Goal: Register for event/course

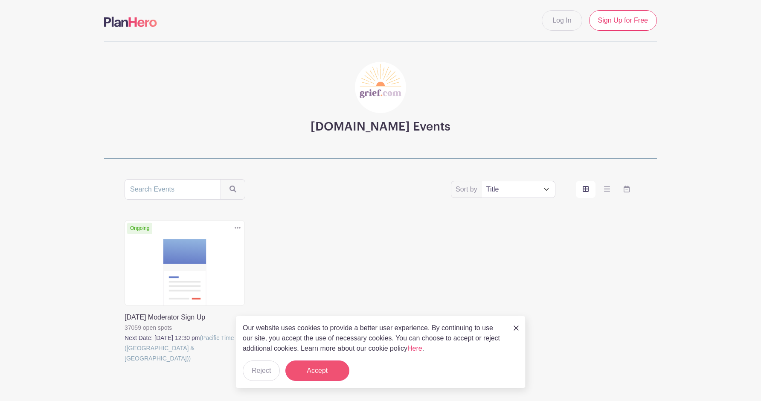
click at [306, 366] on button "Accept" at bounding box center [318, 371] width 64 height 20
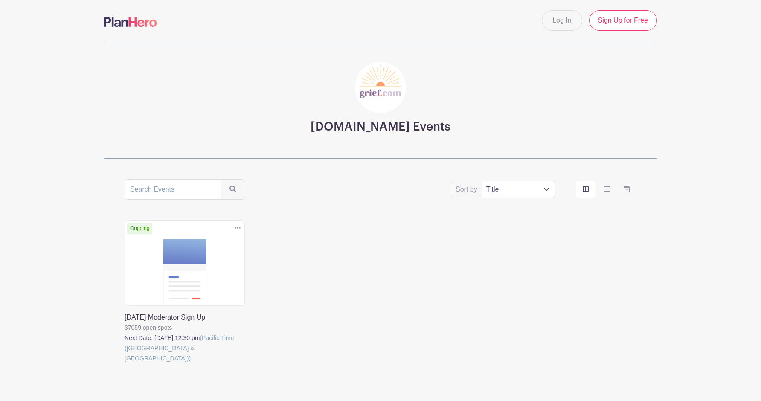
click at [125, 364] on link at bounding box center [125, 364] width 0 height 0
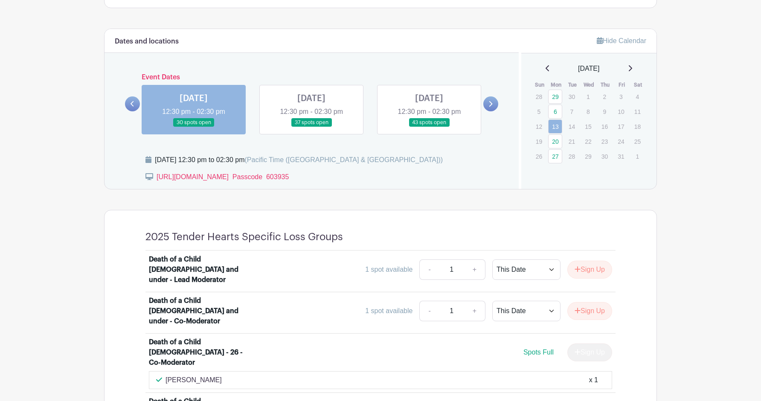
scroll to position [453, 0]
click at [312, 128] on link at bounding box center [312, 128] width 0 height 0
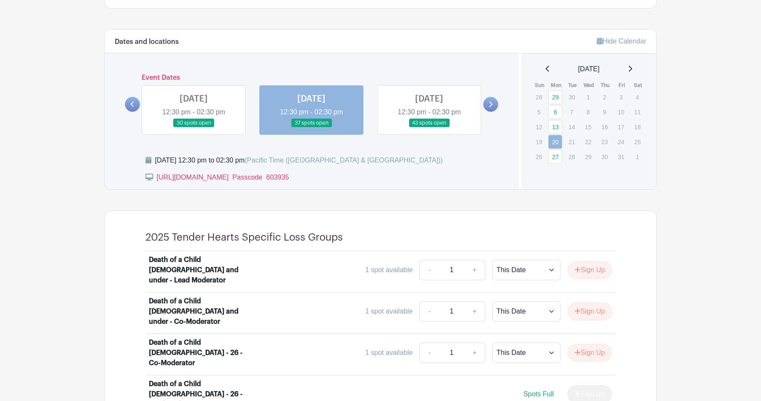
click at [312, 128] on link at bounding box center [312, 128] width 0 height 0
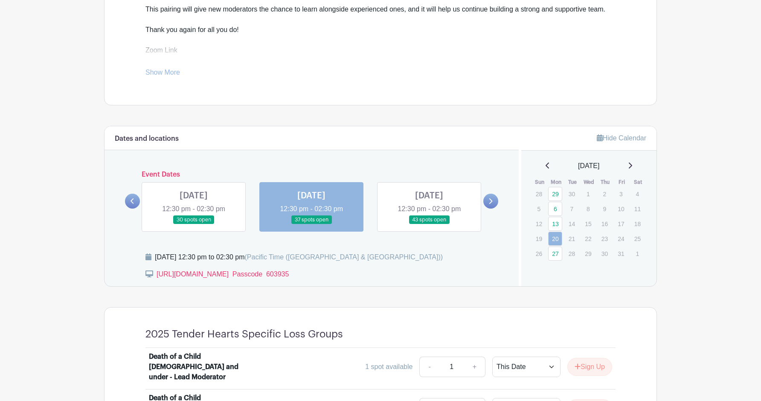
scroll to position [355, 0]
click at [429, 225] on link at bounding box center [429, 225] width 0 height 0
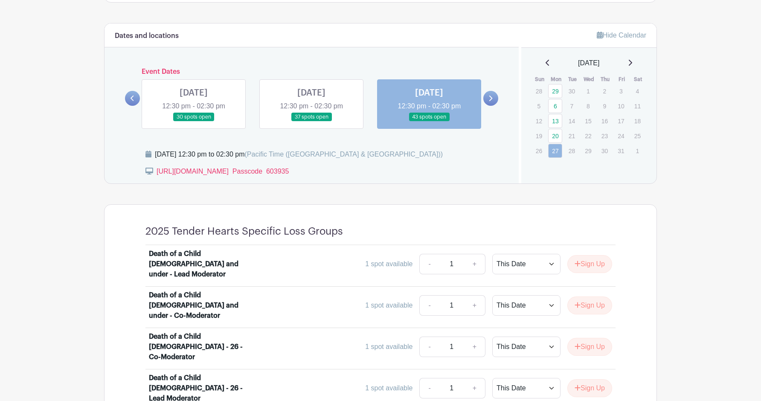
scroll to position [458, 0]
click at [492, 97] on icon at bounding box center [491, 99] width 4 height 6
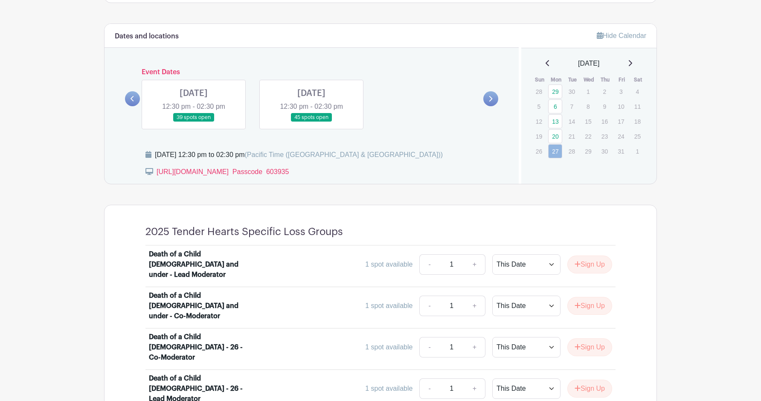
click at [194, 122] on link at bounding box center [194, 122] width 0 height 0
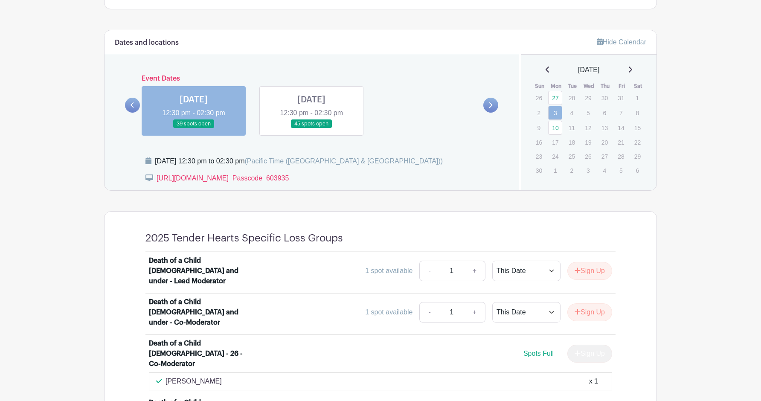
scroll to position [452, 0]
click at [312, 129] on link at bounding box center [312, 129] width 0 height 0
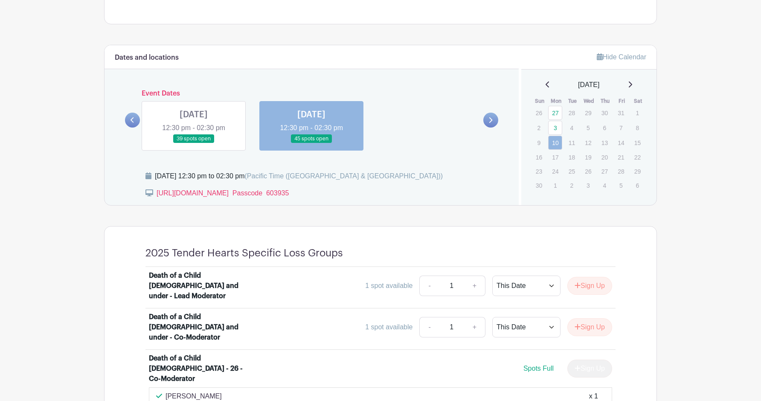
scroll to position [437, 0]
click at [133, 118] on icon at bounding box center [132, 121] width 3 height 6
